Goal: Transaction & Acquisition: Purchase product/service

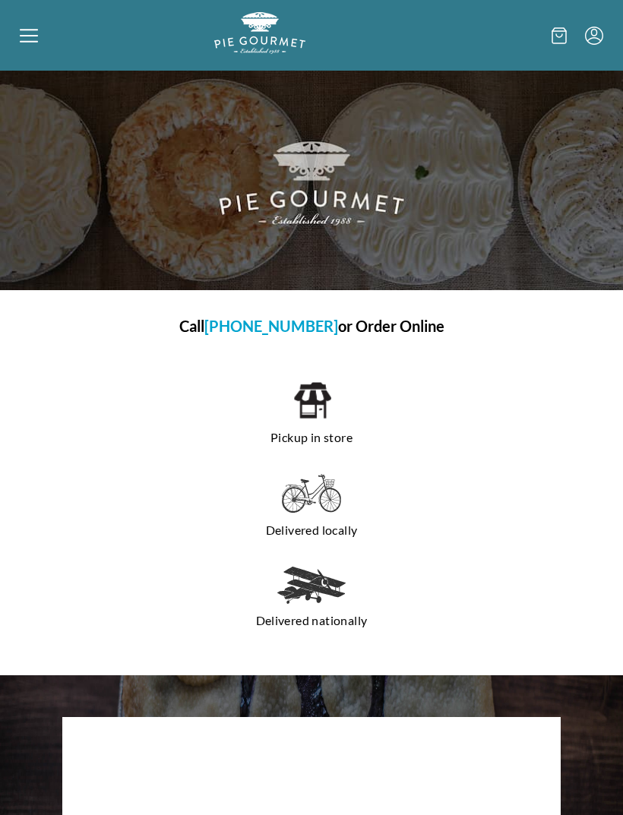
click at [327, 437] on p "Pickup in store" at bounding box center [311, 438] width 498 height 24
click at [381, 330] on h1 "Call [PHONE_NUMBER] or Order Online" at bounding box center [311, 326] width 559 height 23
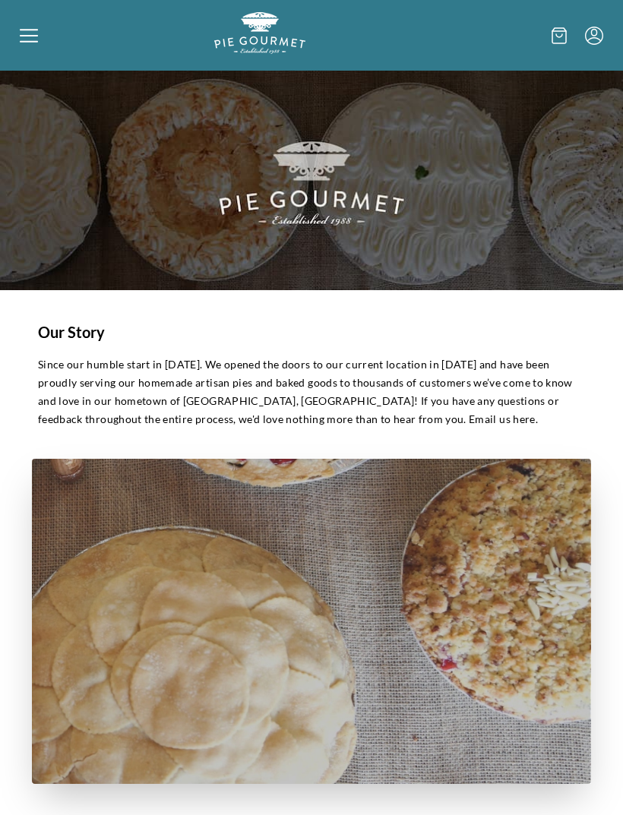
click at [596, 32] on icon "Menu" at bounding box center [594, 36] width 18 height 18
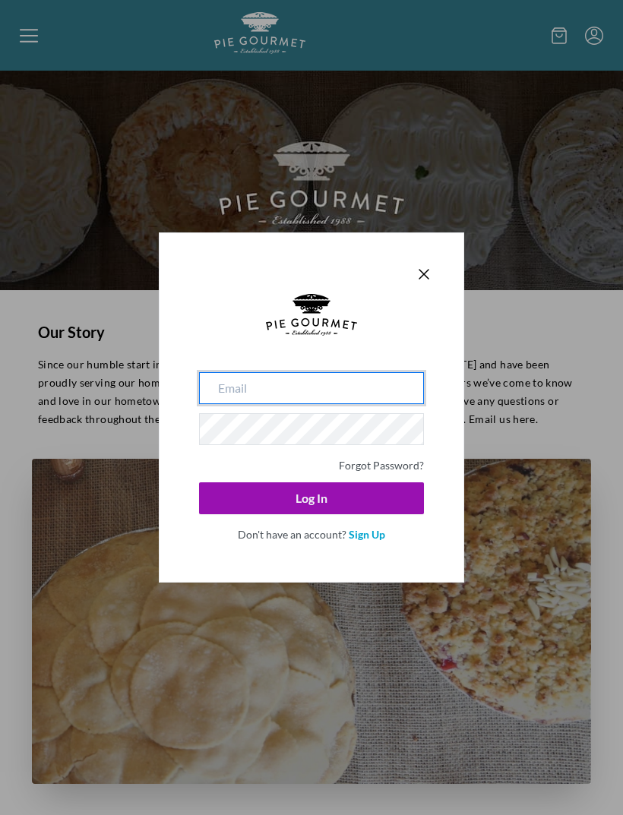
click at [268, 388] on input "email" at bounding box center [311, 388] width 225 height 32
type input "[EMAIL_ADDRESS][DOMAIN_NAME]"
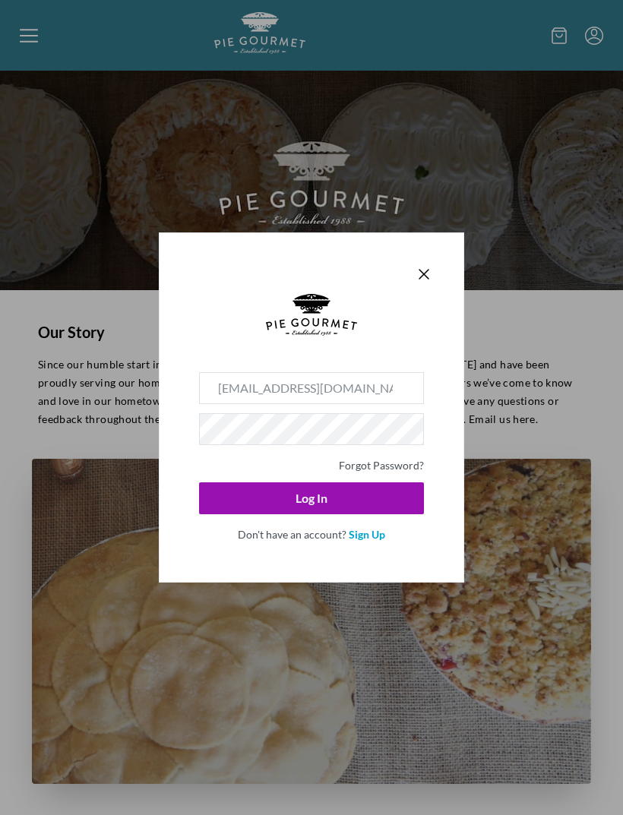
click at [312, 498] on button "Log In" at bounding box center [311, 498] width 225 height 32
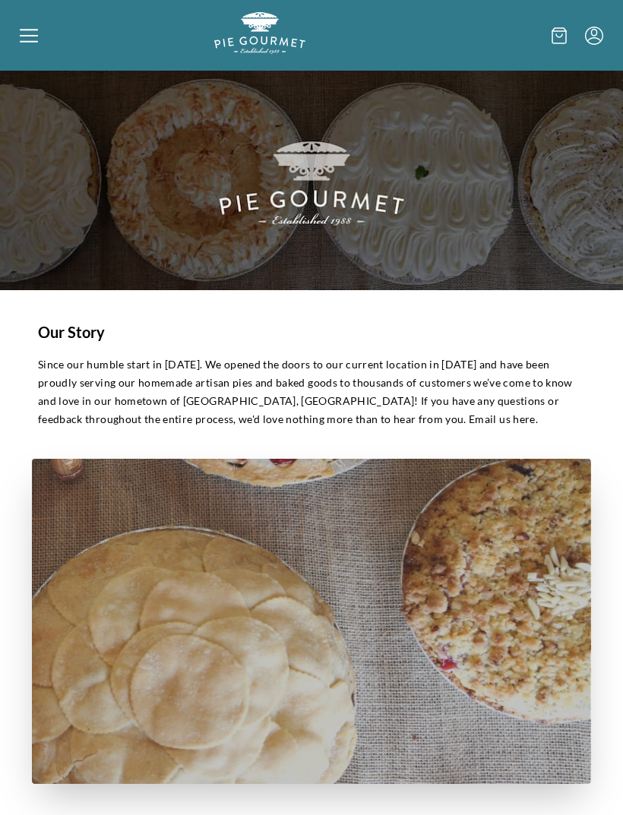
click at [30, 35] on icon at bounding box center [29, 35] width 18 height 2
click at [40, 39] on div "Home Holiday Shop" at bounding box center [311, 407] width 623 height 815
click at [34, 38] on icon at bounding box center [29, 36] width 18 height 18
click at [24, 51] on div "Home Holiday Shop" at bounding box center [311, 407] width 623 height 815
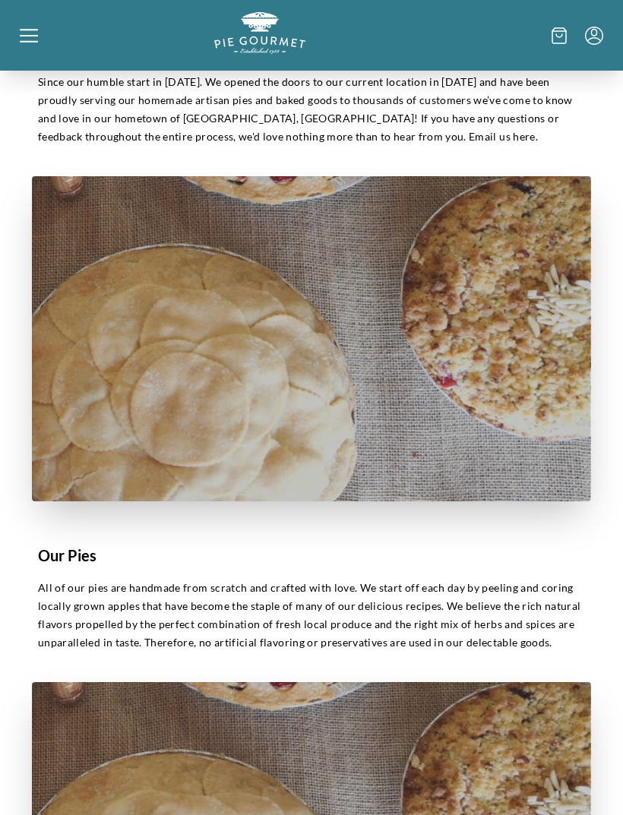
scroll to position [280, 0]
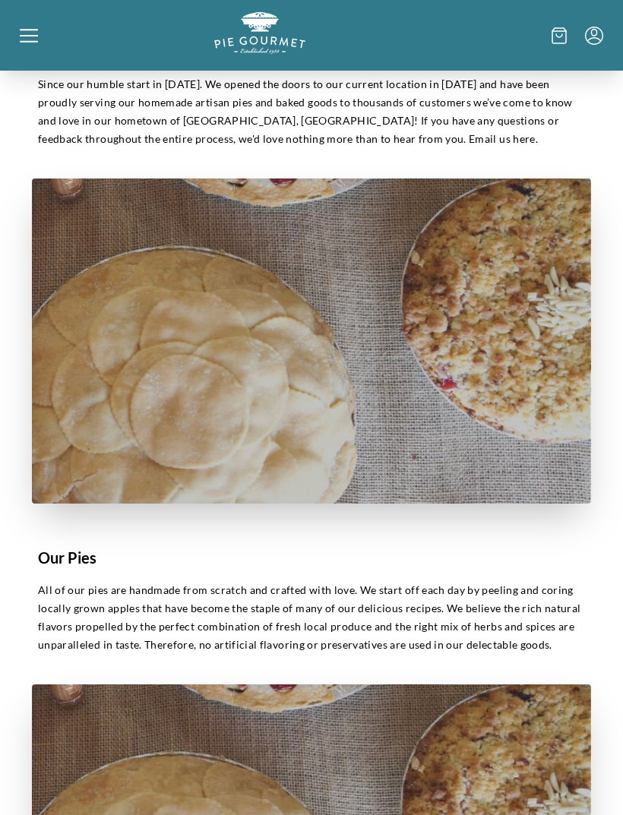
click at [83, 556] on h1 "Our Pies" at bounding box center [311, 558] width 547 height 23
click at [27, 34] on icon at bounding box center [29, 36] width 18 height 18
click at [40, 36] on div "Home Holiday Shop" at bounding box center [311, 407] width 623 height 815
